Goal: Book appointment/travel/reservation

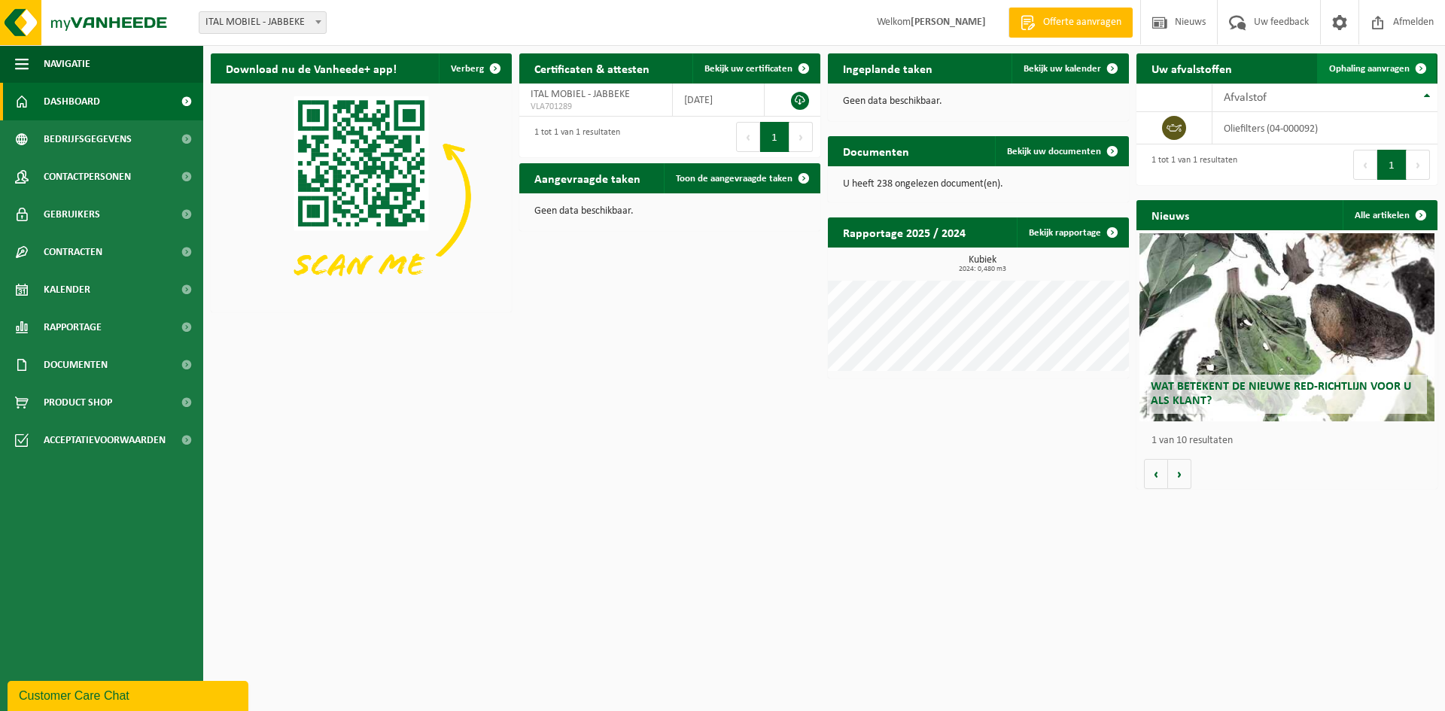
click at [1388, 65] on span "Ophaling aanvragen" at bounding box center [1369, 69] width 81 height 10
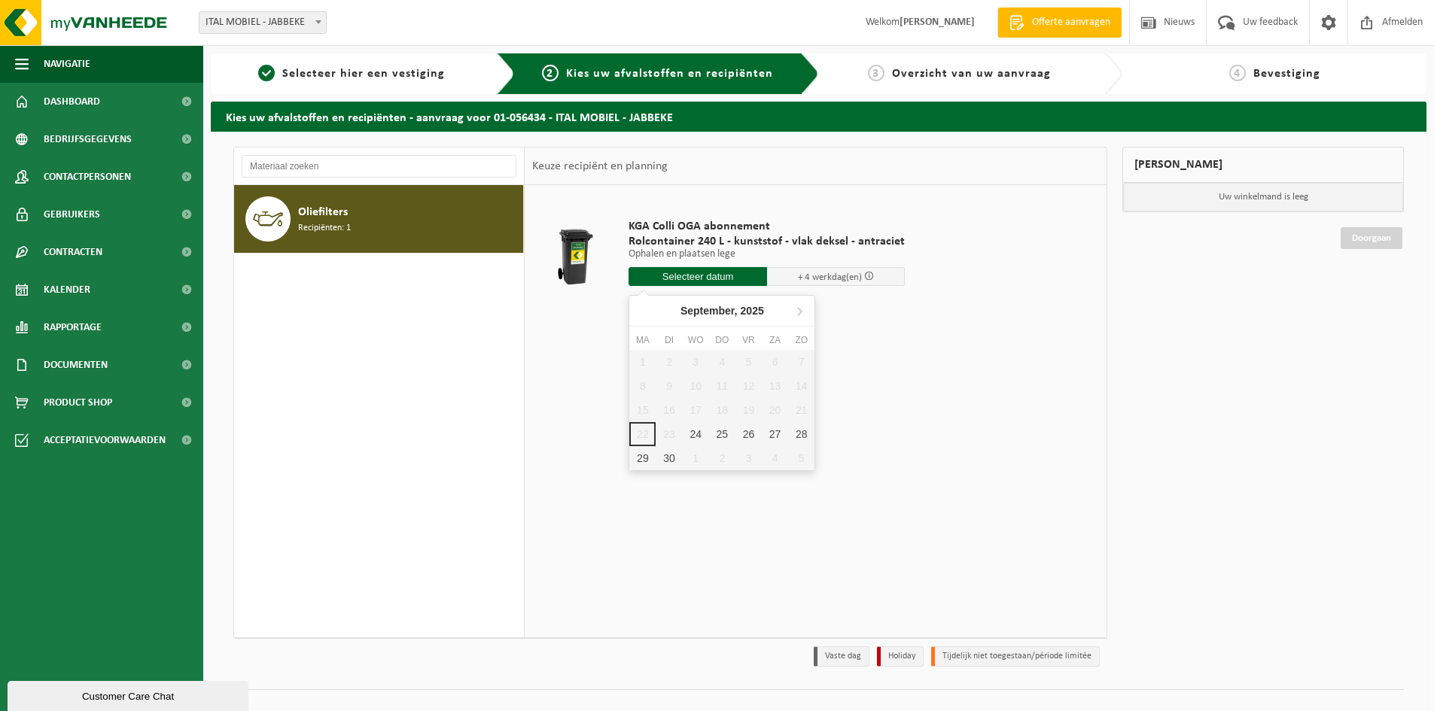
click at [730, 276] on input "text" at bounding box center [698, 276] width 139 height 19
click at [695, 440] on div "24" at bounding box center [696, 434] width 26 height 24
type input "Van [DATE]"
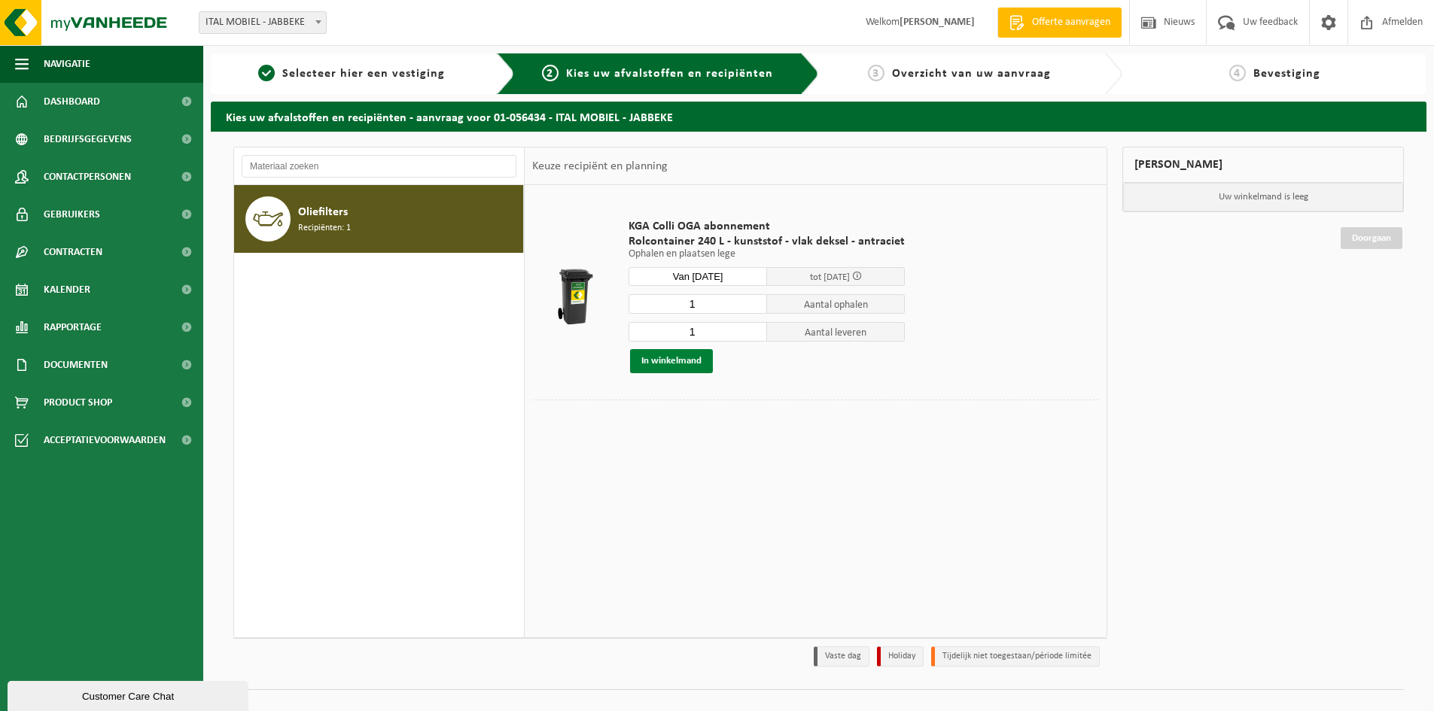
click at [661, 358] on button "In winkelmand" at bounding box center [671, 361] width 83 height 24
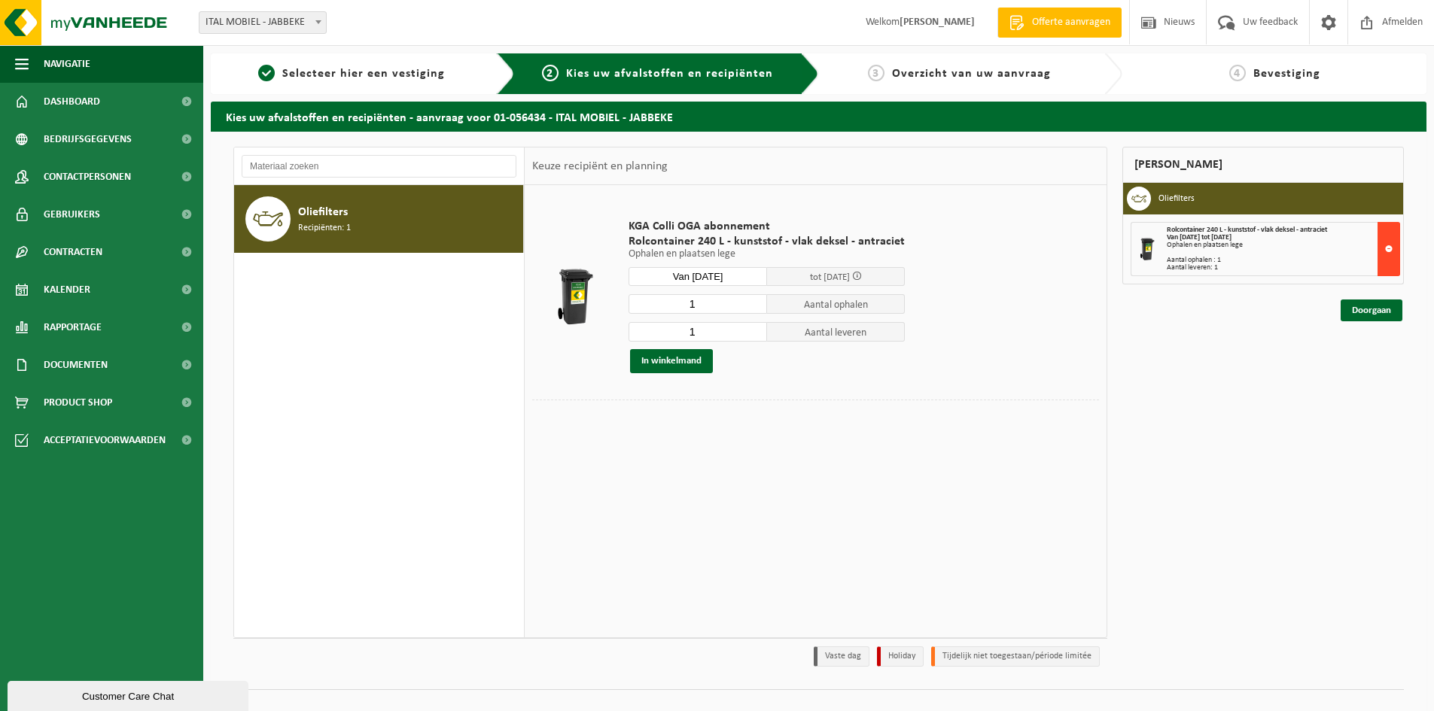
click at [1385, 248] on button at bounding box center [1389, 249] width 23 height 54
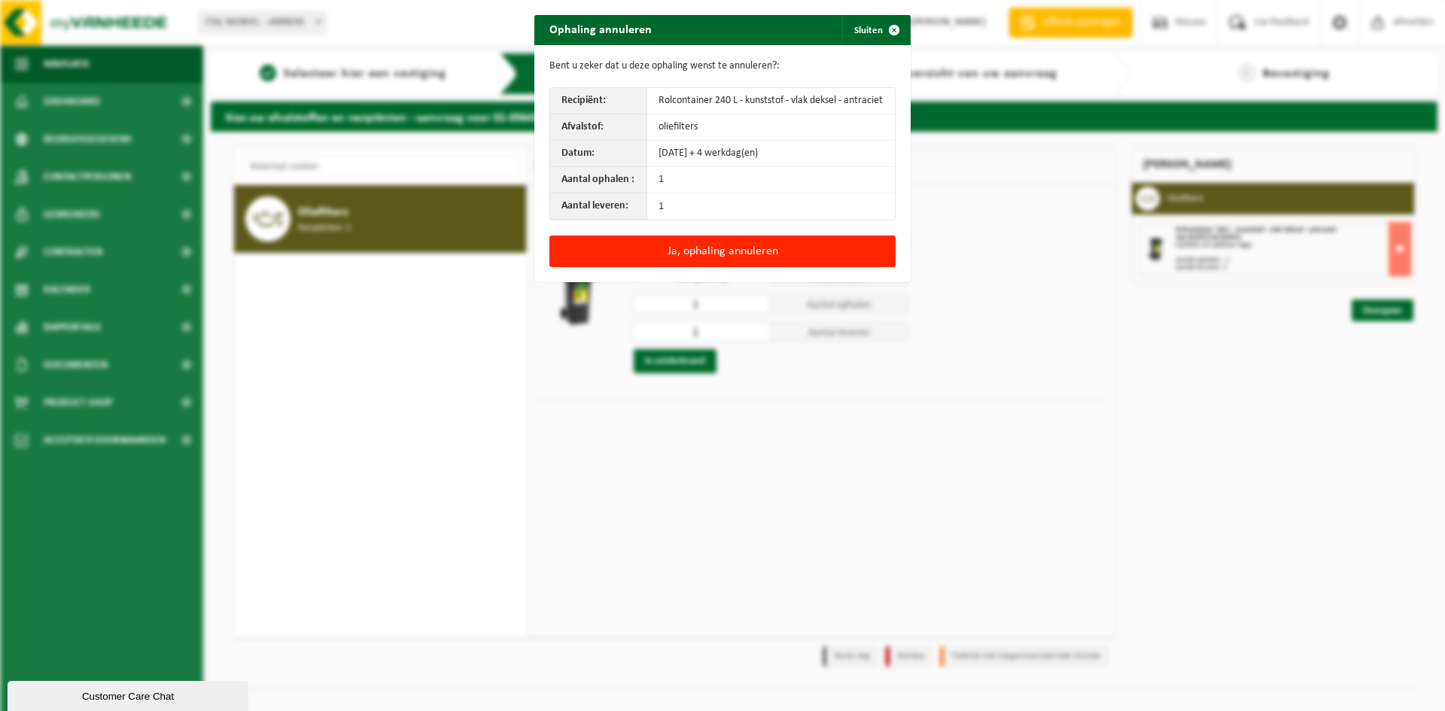
click at [1113, 379] on div "Ophaling annuleren Sluiten Bent u zeker dat u deze ophaling wenst te annuleren?…" at bounding box center [722, 355] width 1445 height 711
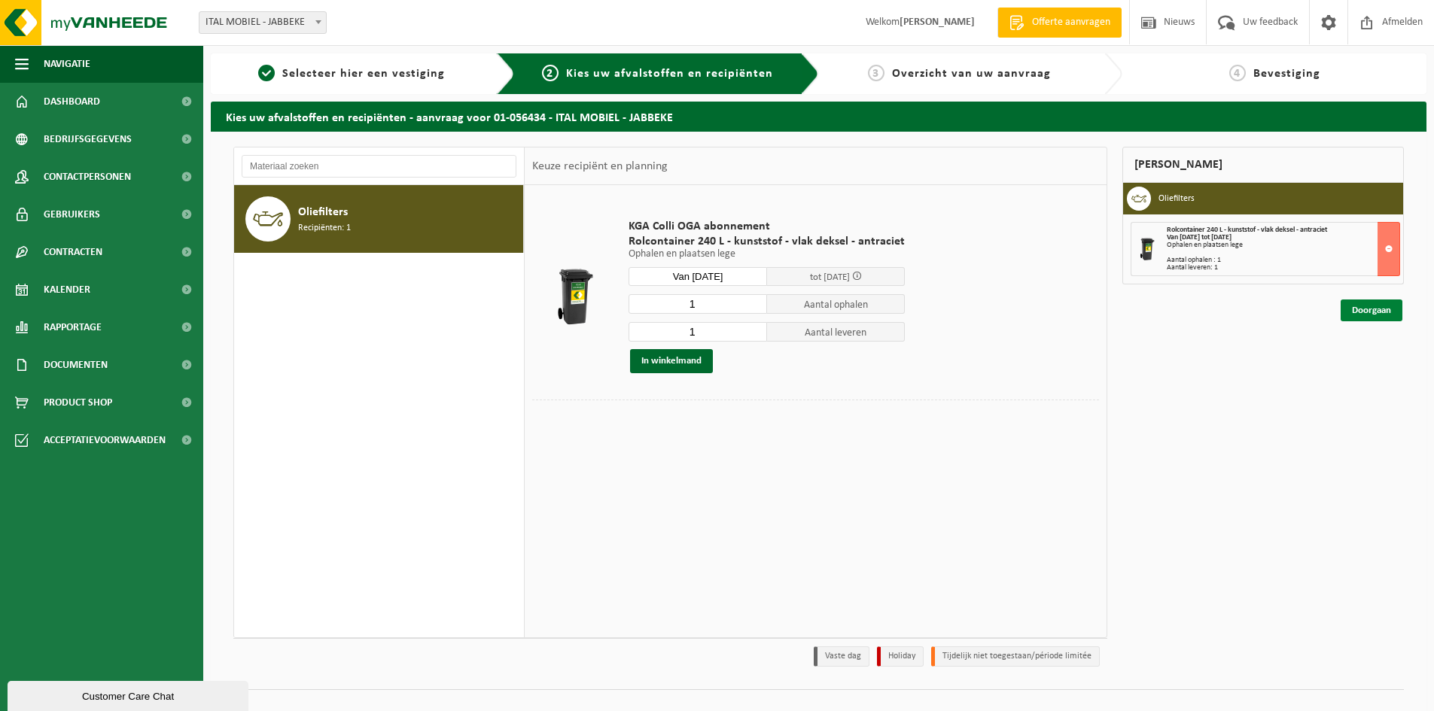
click at [1386, 312] on link "Doorgaan" at bounding box center [1372, 311] width 62 height 22
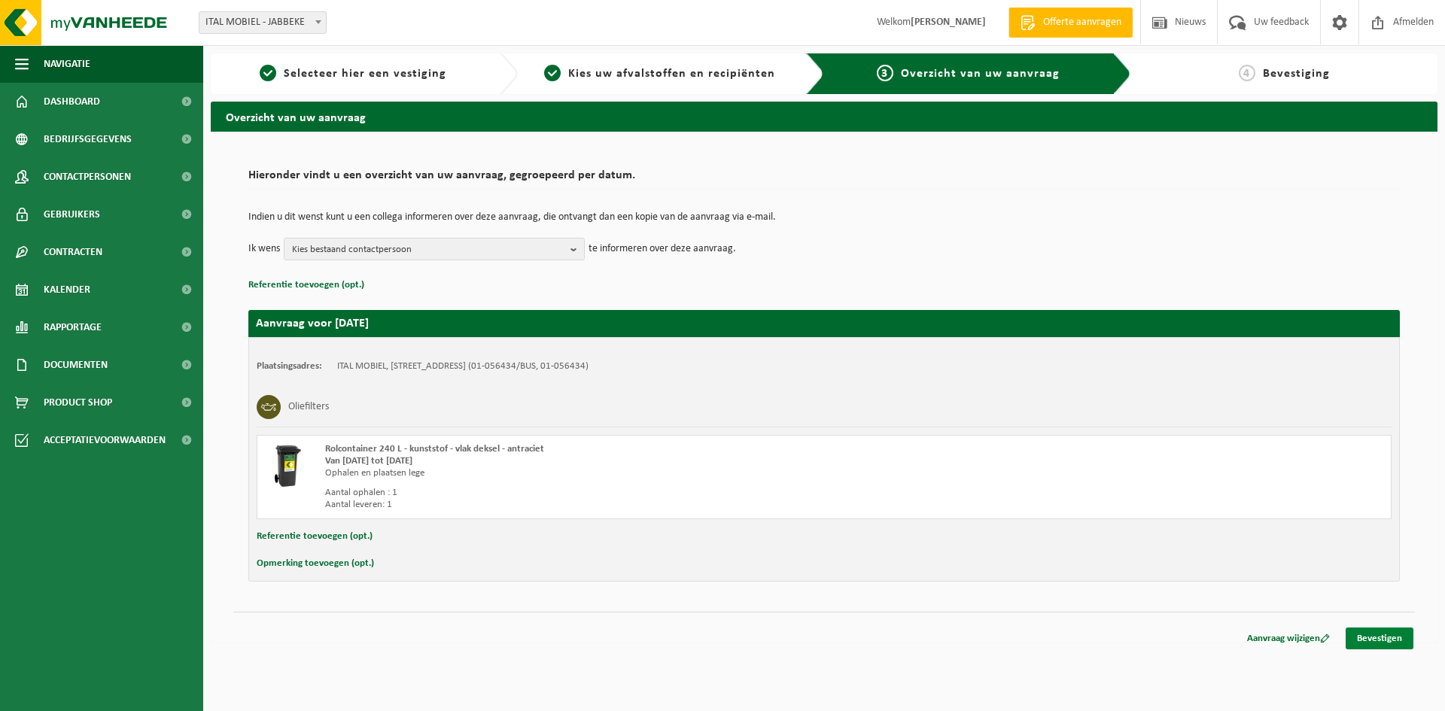
click at [1386, 636] on link "Bevestigen" at bounding box center [1380, 639] width 68 height 22
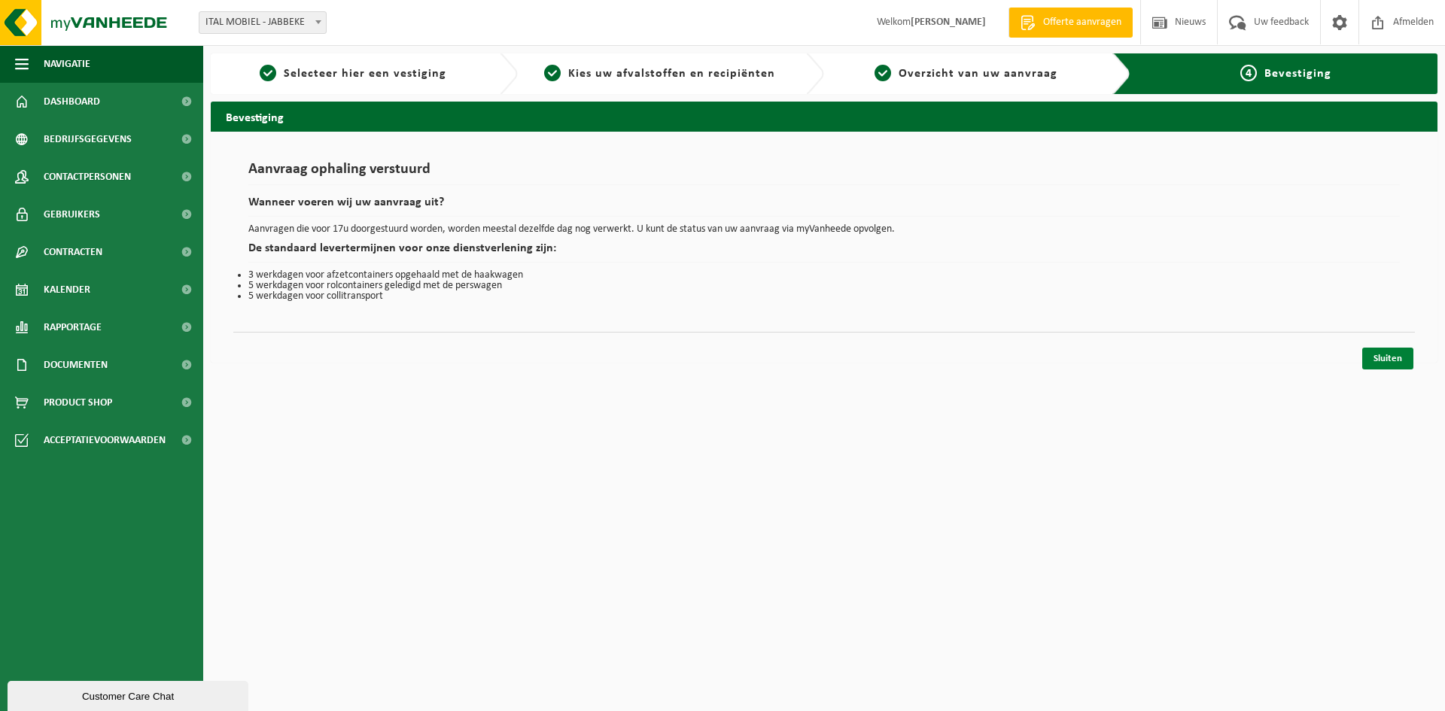
drag, startPoint x: 1385, startPoint y: 355, endPoint x: 1385, endPoint y: 366, distance: 11.3
click at [1385, 355] on link "Sluiten" at bounding box center [1387, 359] width 51 height 22
